Goal: Information Seeking & Learning: Understand process/instructions

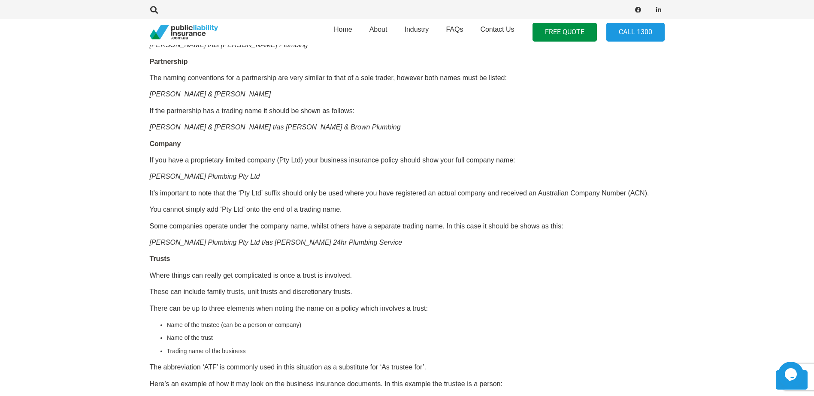
scroll to position [686, 0]
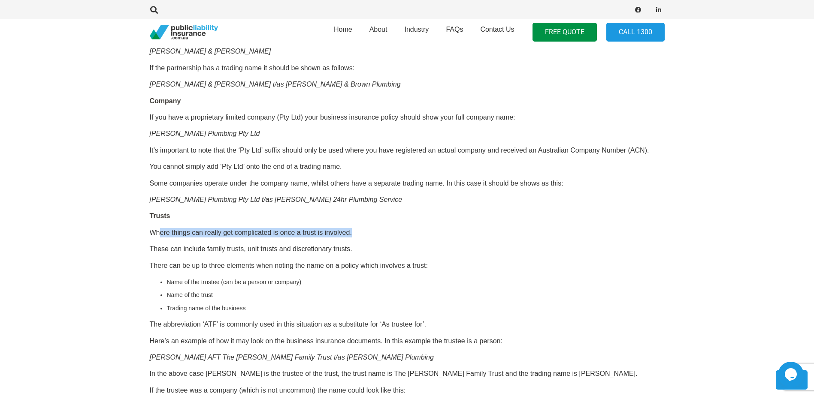
drag, startPoint x: 160, startPoint y: 233, endPoint x: 354, endPoint y: 233, distance: 194.8
click at [354, 233] on p "Where things can really get complicated is once a trust is involved." at bounding box center [407, 232] width 515 height 9
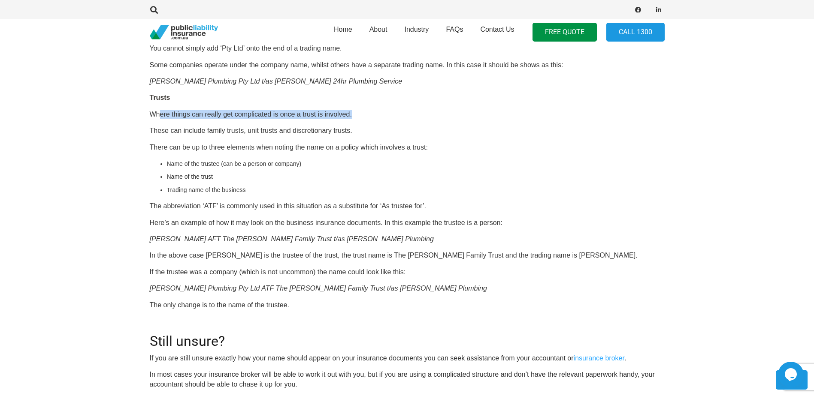
scroll to position [815, 0]
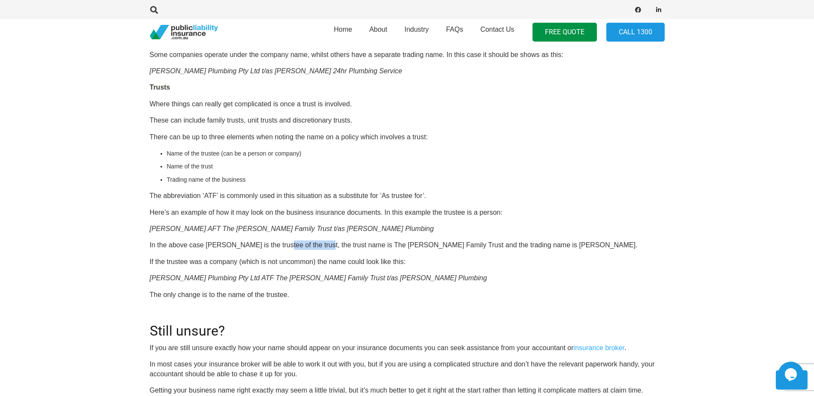
drag, startPoint x: 321, startPoint y: 245, endPoint x: 279, endPoint y: 245, distance: 42.0
click at [279, 245] on p "In the above case [PERSON_NAME] is the trustee of the trust, the trust name is …" at bounding box center [407, 245] width 515 height 9
drag, startPoint x: 279, startPoint y: 245, endPoint x: 348, endPoint y: 246, distance: 69.5
click at [348, 246] on p "In the above case [PERSON_NAME] is the trustee of the trust, the trust name is …" at bounding box center [407, 245] width 515 height 9
drag, startPoint x: 348, startPoint y: 244, endPoint x: 442, endPoint y: 244, distance: 94.8
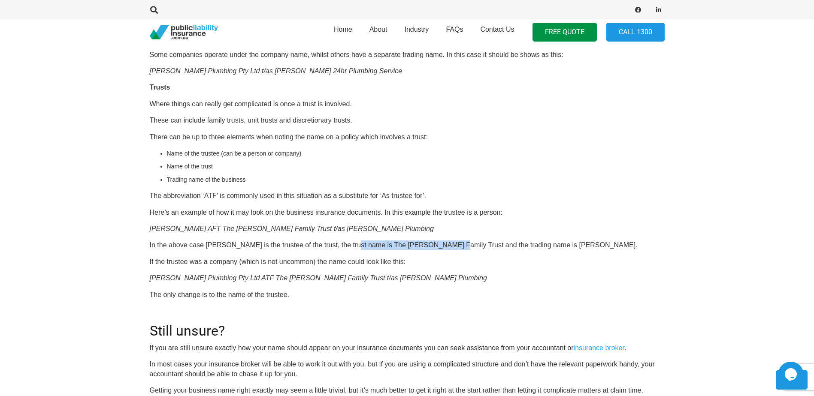
click at [442, 244] on p "In the above case [PERSON_NAME] is the trustee of the trust, the trust name is …" at bounding box center [407, 245] width 515 height 9
drag, startPoint x: 442, startPoint y: 244, endPoint x: 511, endPoint y: 246, distance: 68.2
click at [511, 246] on p "In the above case [PERSON_NAME] is the trustee of the trust, the trust name is …" at bounding box center [407, 245] width 515 height 9
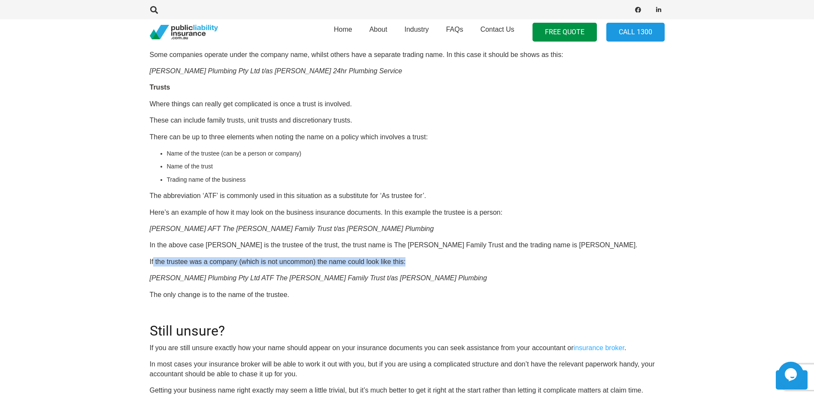
drag, startPoint x: 177, startPoint y: 262, endPoint x: 416, endPoint y: 265, distance: 238.5
click at [416, 265] on p "If the trustee was a company (which is not uncommon) the name could look like t…" at bounding box center [407, 261] width 515 height 9
click at [266, 281] on em "[PERSON_NAME] Plumbing Pty Ltd ATF The [PERSON_NAME] Family Trust t/as [PERSON_…" at bounding box center [318, 278] width 337 height 7
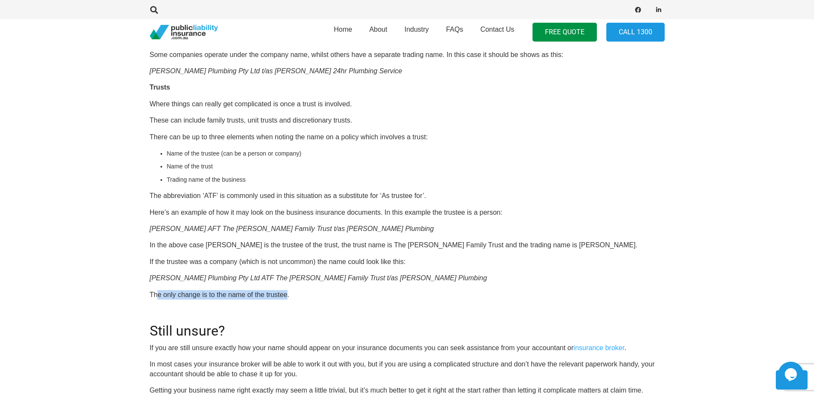
drag, startPoint x: 180, startPoint y: 296, endPoint x: 287, endPoint y: 297, distance: 107.7
click at [287, 297] on p "The only change is to the name of the trustee." at bounding box center [407, 294] width 515 height 9
drag, startPoint x: 287, startPoint y: 297, endPoint x: 211, endPoint y: 303, distance: 77.0
drag, startPoint x: 163, startPoint y: 279, endPoint x: 276, endPoint y: 283, distance: 113.3
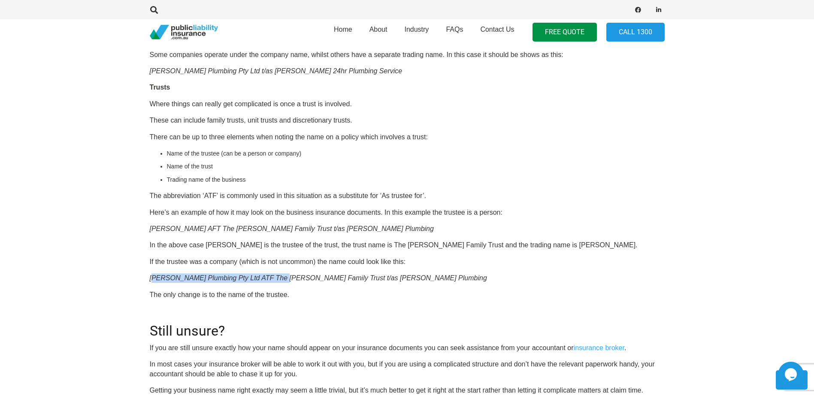
click at [276, 283] on p "[PERSON_NAME] Plumbing Pty Ltd ATF The [PERSON_NAME] Family Trust t/as [PERSON_…" at bounding box center [407, 278] width 515 height 9
click at [173, 264] on p "If the trustee was a company (which is not uncommon) the name could look like t…" at bounding box center [407, 261] width 515 height 9
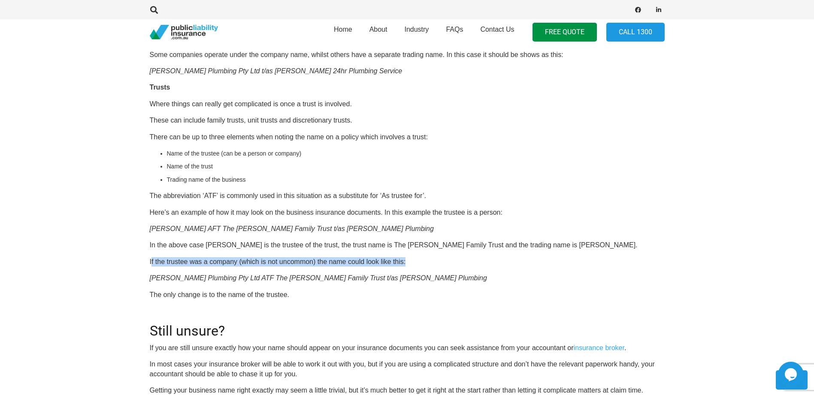
drag, startPoint x: 152, startPoint y: 263, endPoint x: 407, endPoint y: 266, distance: 254.8
click at [407, 266] on p "If the trustee was a company (which is not uncommon) the name could look like t…" at bounding box center [407, 261] width 515 height 9
drag, startPoint x: 424, startPoint y: 274, endPoint x: 435, endPoint y: 276, distance: 10.9
click at [425, 274] on p "[PERSON_NAME] Plumbing Pty Ltd ATF The [PERSON_NAME] Family Trust t/as [PERSON_…" at bounding box center [407, 278] width 515 height 9
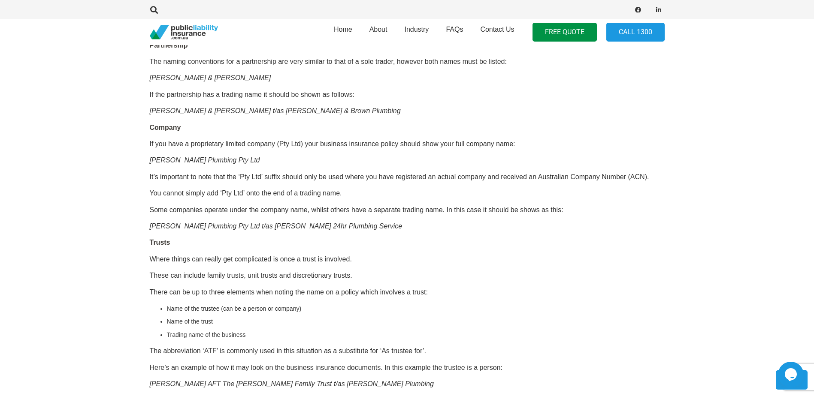
scroll to position [558, 0]
